Goal: Task Accomplishment & Management: Manage account settings

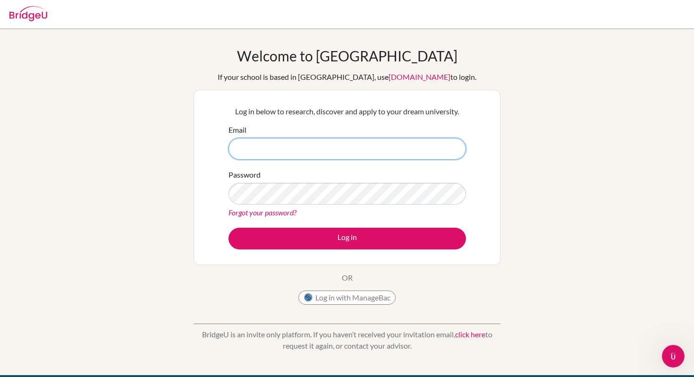
click at [266, 154] on input "Email" at bounding box center [346, 149] width 237 height 22
type input "[EMAIL_ADDRESS][DOMAIN_NAME]"
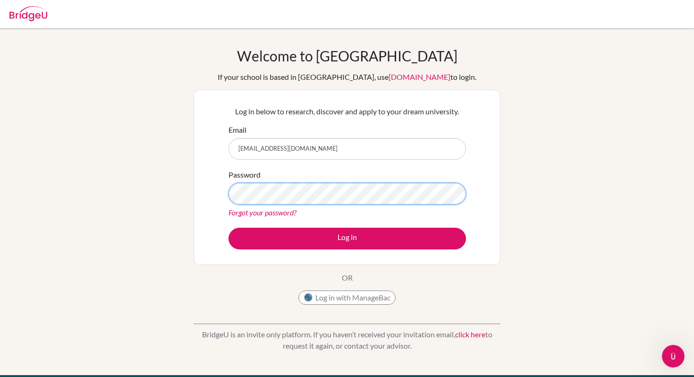
click at [228, 228] on button "Log in" at bounding box center [346, 239] width 237 height 22
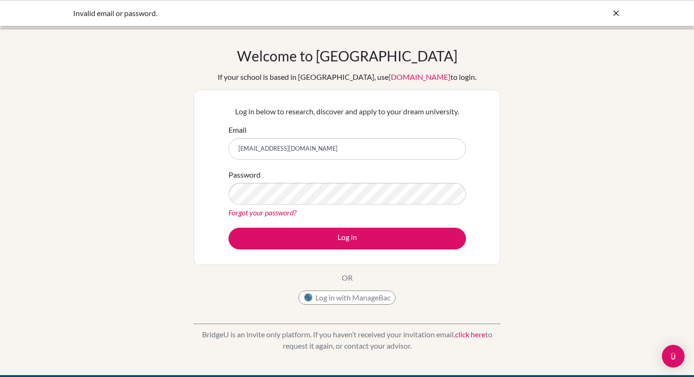
click at [375, 205] on div "Password Forgot your password?" at bounding box center [346, 193] width 237 height 49
click at [228, 228] on button "Log in" at bounding box center [346, 239] width 237 height 22
click at [620, 11] on icon at bounding box center [615, 12] width 9 height 9
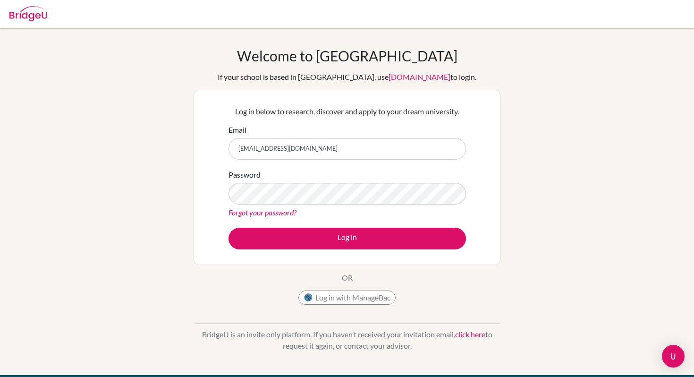
click at [24, 21] on div at bounding box center [28, 12] width 38 height 28
click at [30, 11] on img at bounding box center [28, 13] width 38 height 15
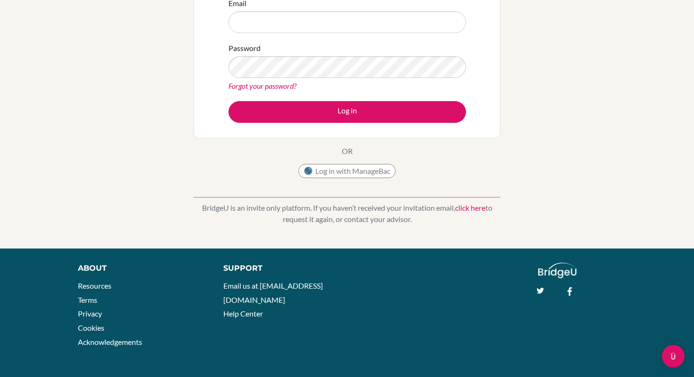
click at [468, 205] on link "click here" at bounding box center [470, 207] width 30 height 9
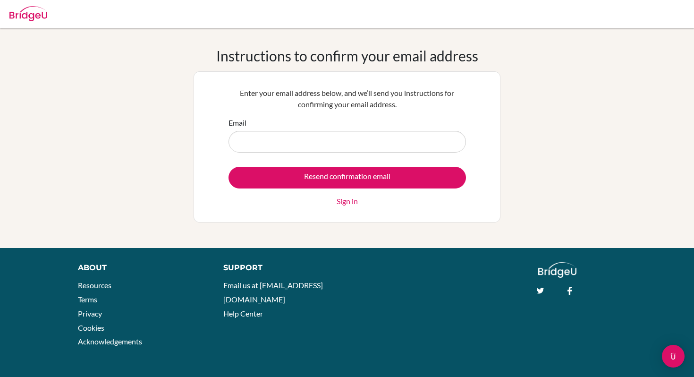
click at [560, 288] on div "twitter" at bounding box center [546, 287] width 31 height 11
click at [561, 271] on img at bounding box center [557, 270] width 38 height 16
